Goal: Information Seeking & Learning: Find specific fact

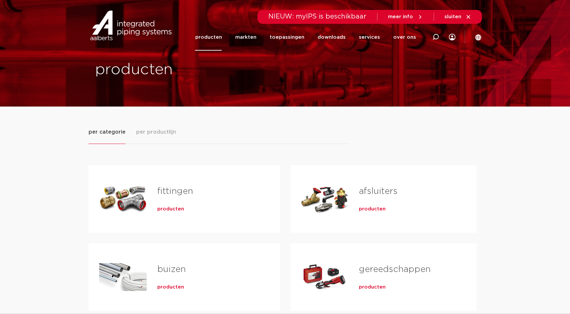
click at [181, 193] on link "fittingen" at bounding box center [175, 191] width 36 height 9
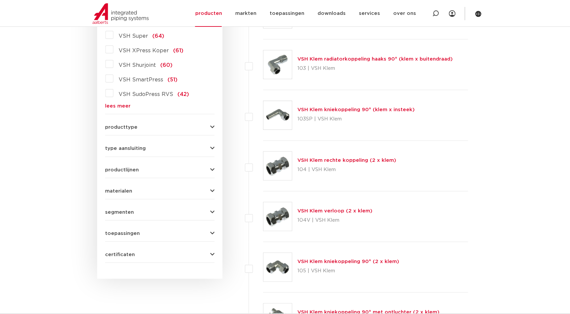
scroll to position [120, 0]
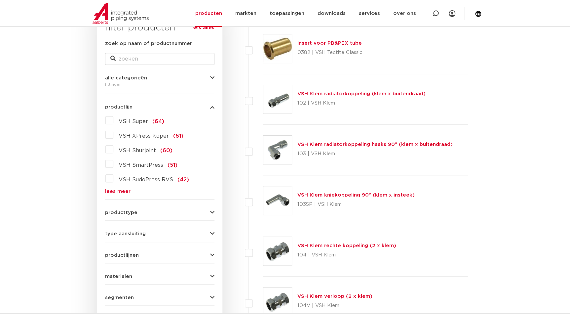
click at [210, 212] on icon "button" at bounding box center [212, 212] width 4 height 5
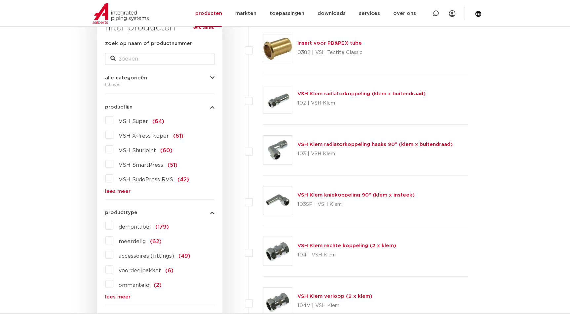
click at [124, 294] on link "lees meer" at bounding box center [159, 296] width 109 height 5
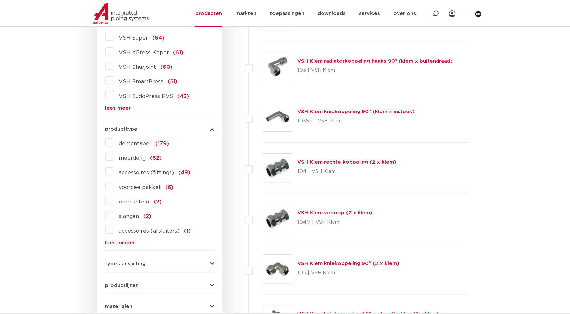
scroll to position [210, 0]
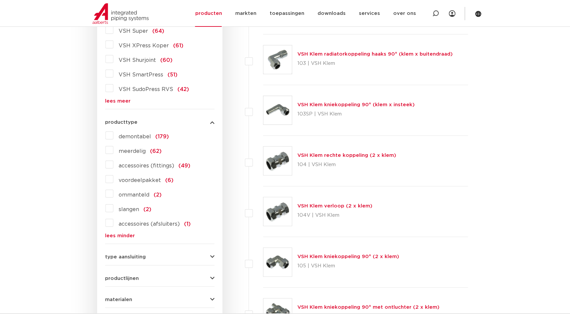
click at [113, 134] on label "demontabel (179)" at bounding box center [141, 135] width 56 height 11
click at [0, 0] on input "demontabel (179)" at bounding box center [0, 0] width 0 height 0
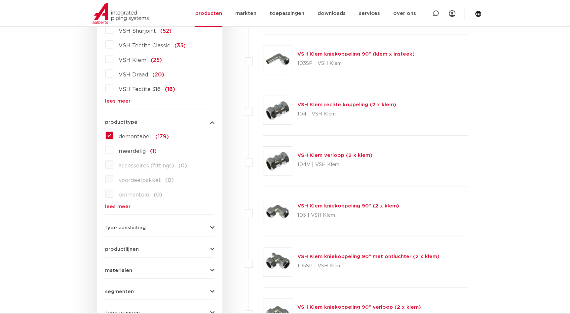
scroll to position [210, 0]
click at [119, 100] on link "lees meer" at bounding box center [159, 101] width 109 height 5
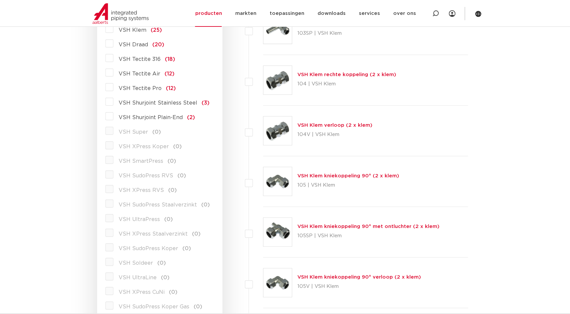
scroll to position [90, 0]
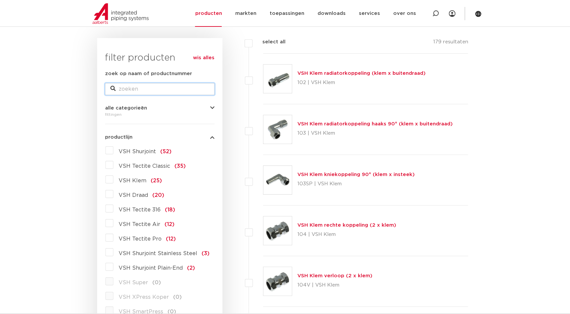
click at [136, 93] on input "zoek op naam of productnummer" at bounding box center [159, 89] width 109 height 12
click at [210, 56] on link "wis alles" at bounding box center [203, 58] width 21 height 8
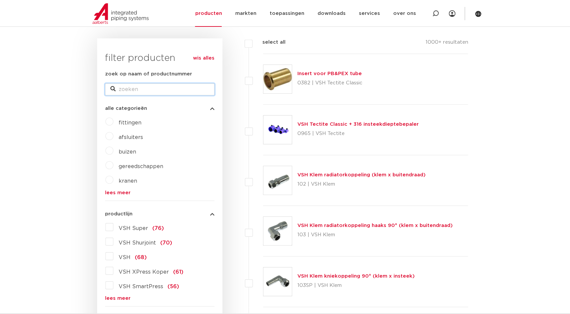
click at [146, 91] on input "zoek op naam of productnummer" at bounding box center [159, 89] width 109 height 12
type input "knel"
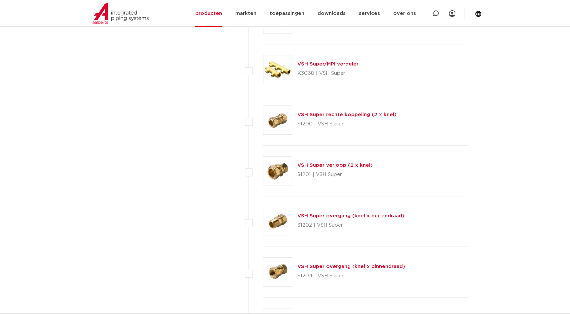
scroll to position [1441, 0]
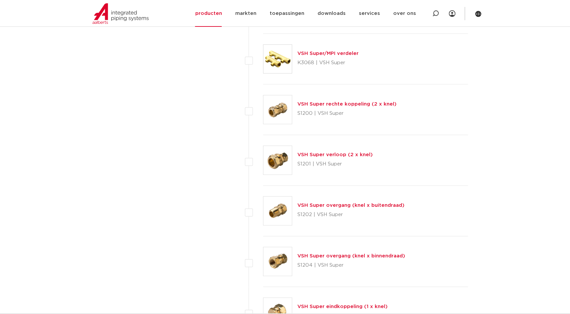
click at [356, 155] on link "VSH Super verloop (2 x knel)" at bounding box center [335, 154] width 75 height 5
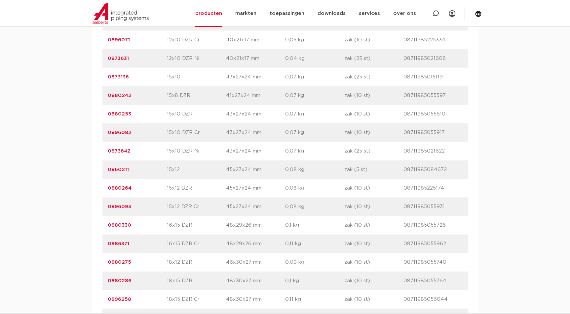
scroll to position [601, 0]
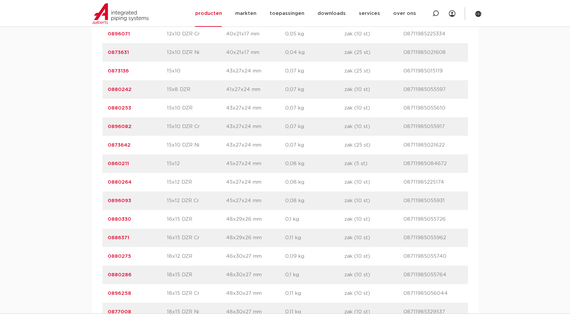
click at [119, 238] on link "0886371" at bounding box center [118, 237] width 21 height 5
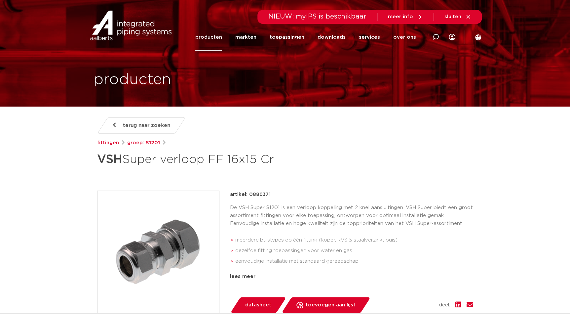
drag, startPoint x: 0, startPoint y: 0, endPoint x: 249, endPoint y: 192, distance: 313.9
click at [249, 191] on div "artikel: 0886371" at bounding box center [351, 194] width 243 height 8
copy p "0886371"
